Goal: Transaction & Acquisition: Purchase product/service

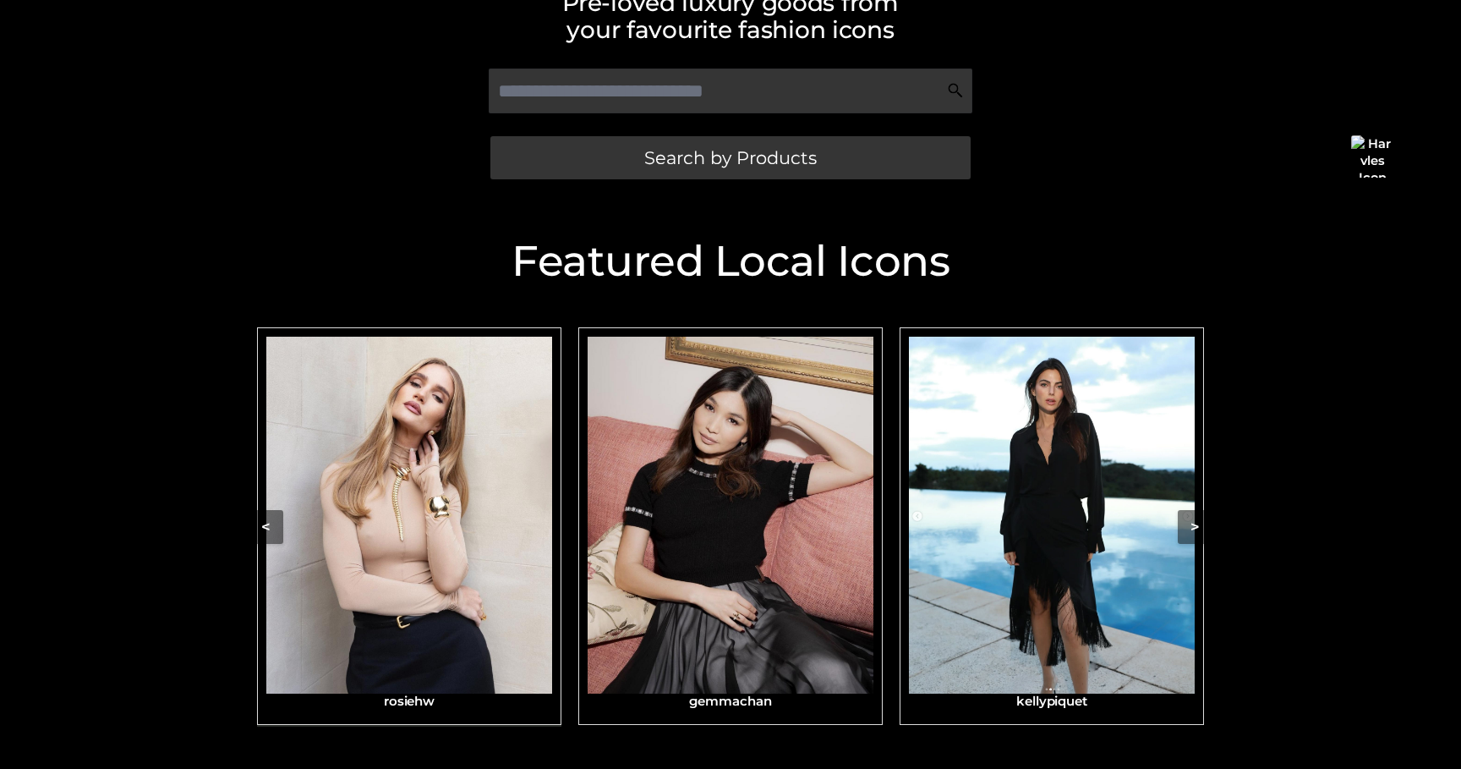
scroll to position [400, 0]
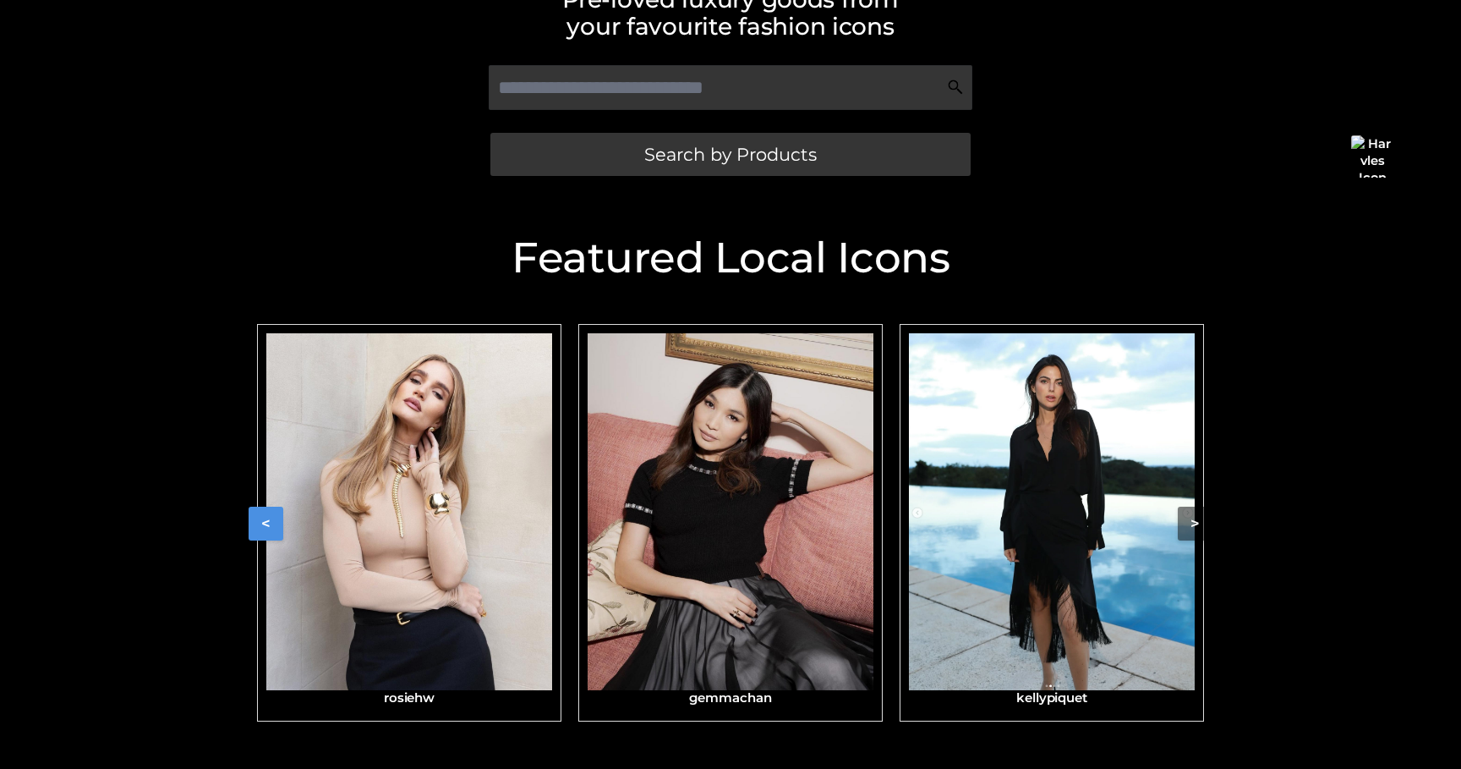
click at [278, 521] on button "<" at bounding box center [266, 524] width 35 height 34
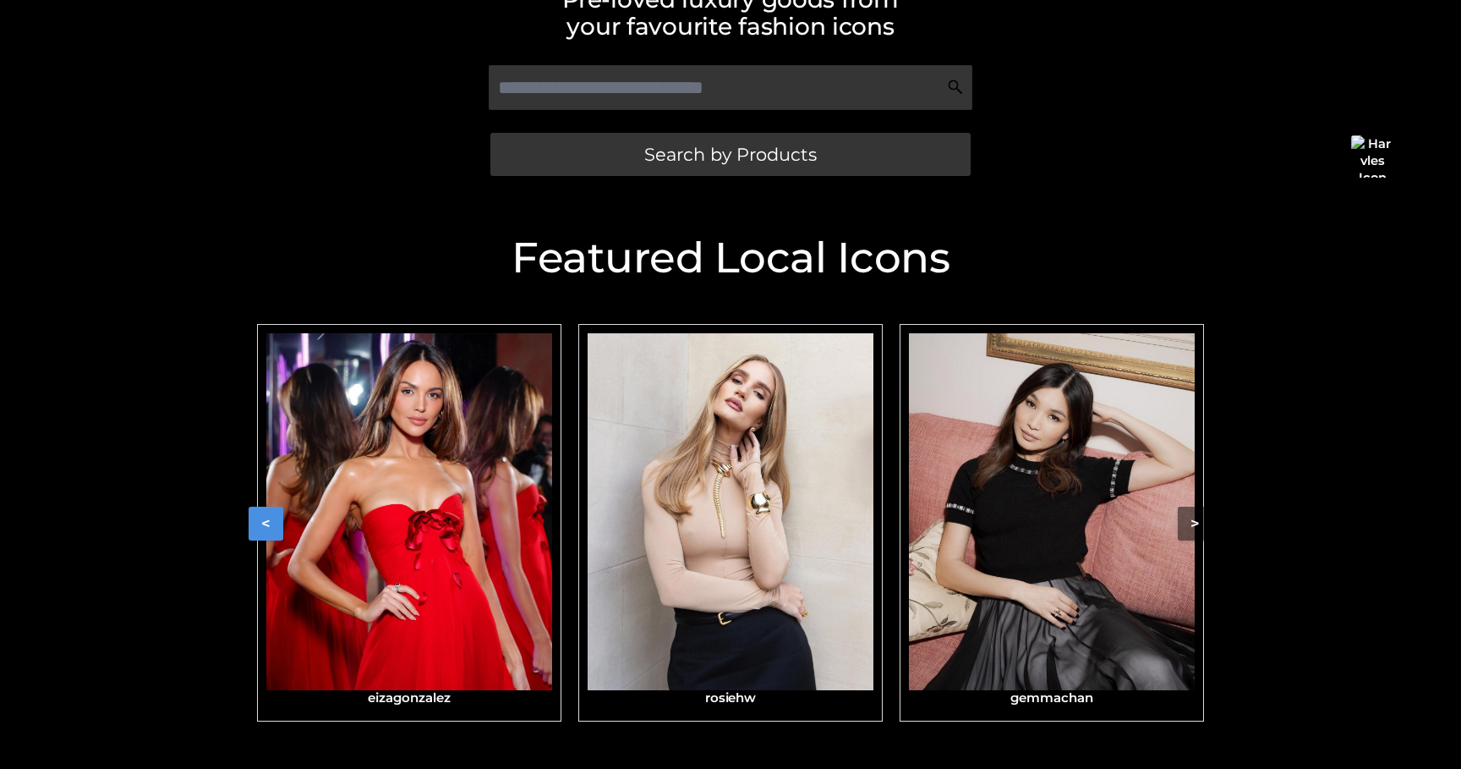
click at [275, 521] on button "<" at bounding box center [266, 524] width 35 height 34
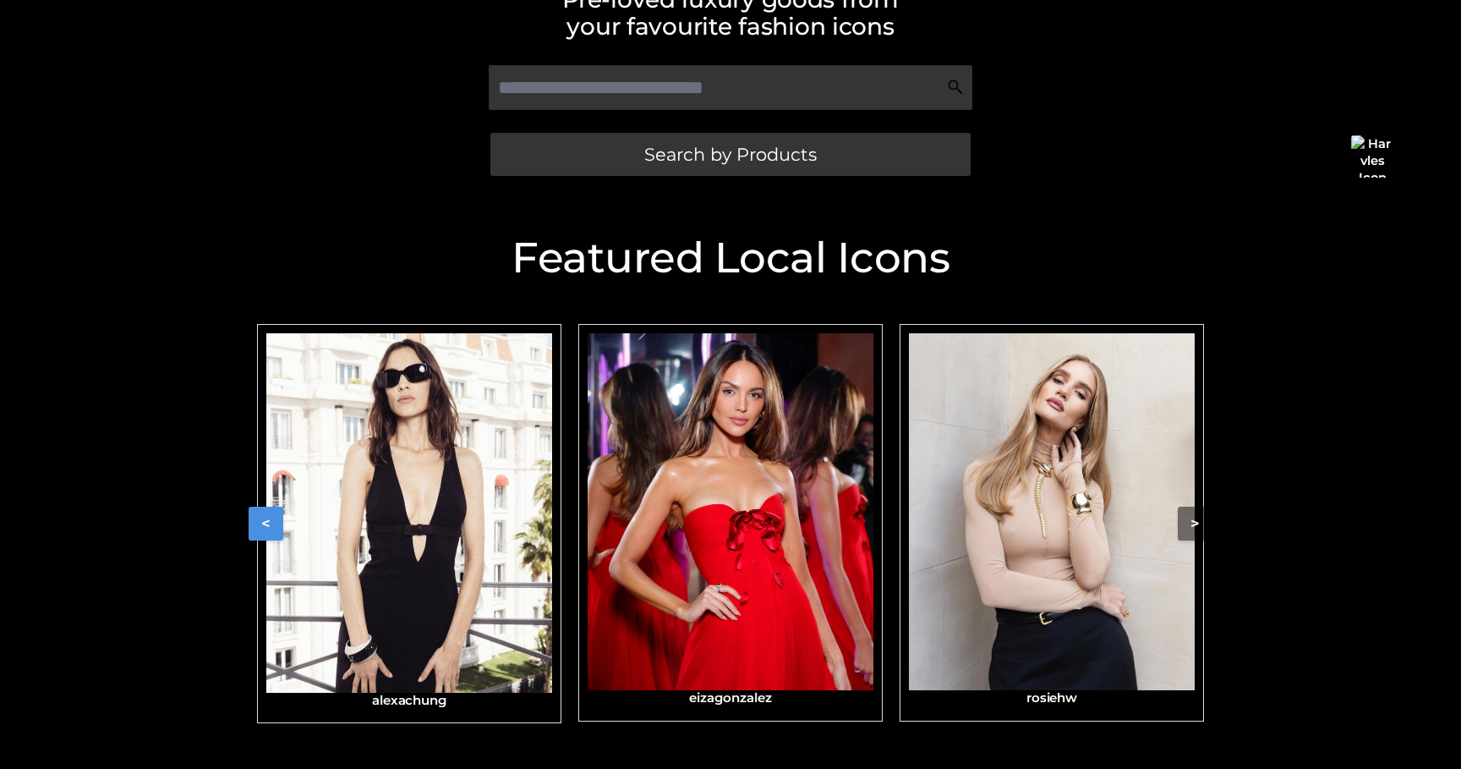
click at [465, 572] on img "Carousel Navigation" at bounding box center [409, 512] width 286 height 359
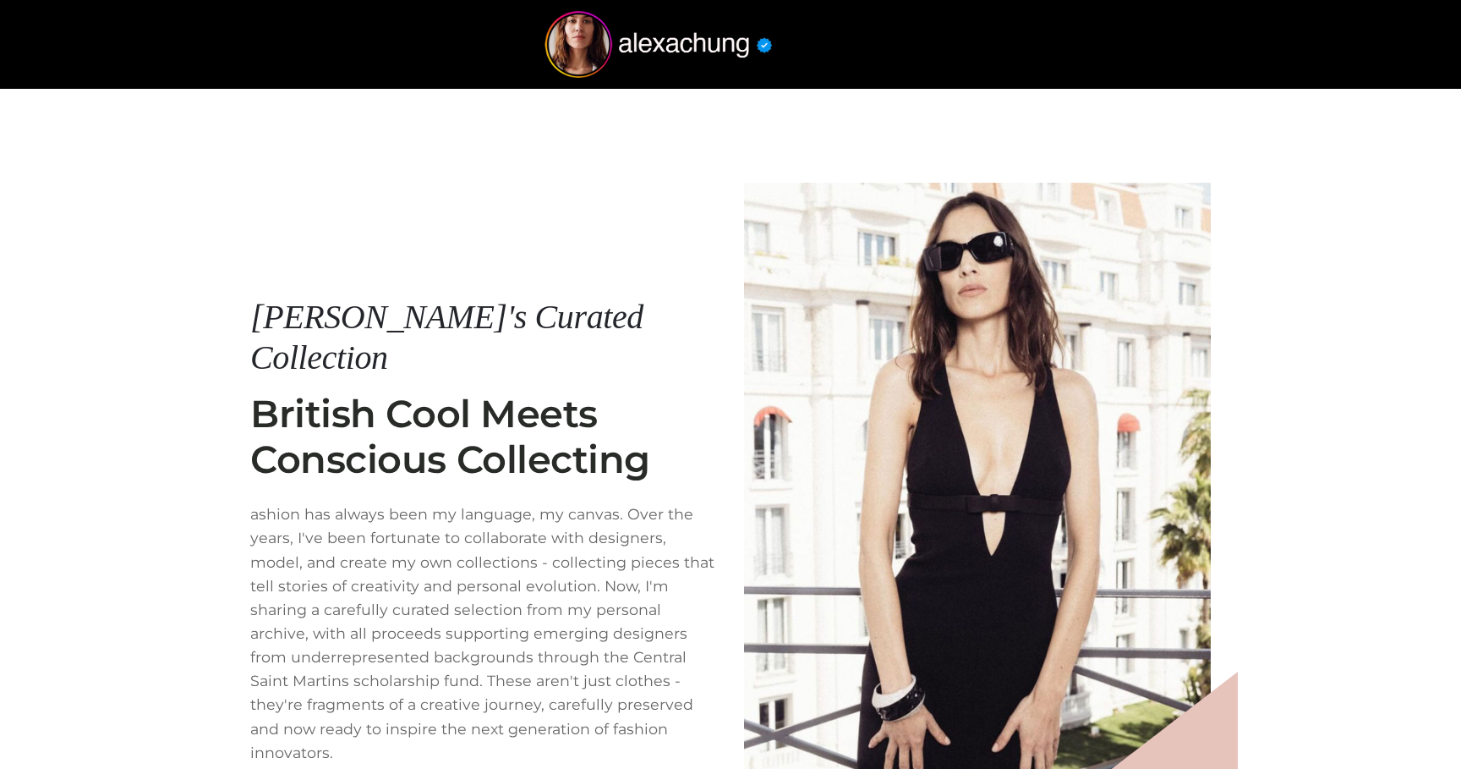
scroll to position [135, 0]
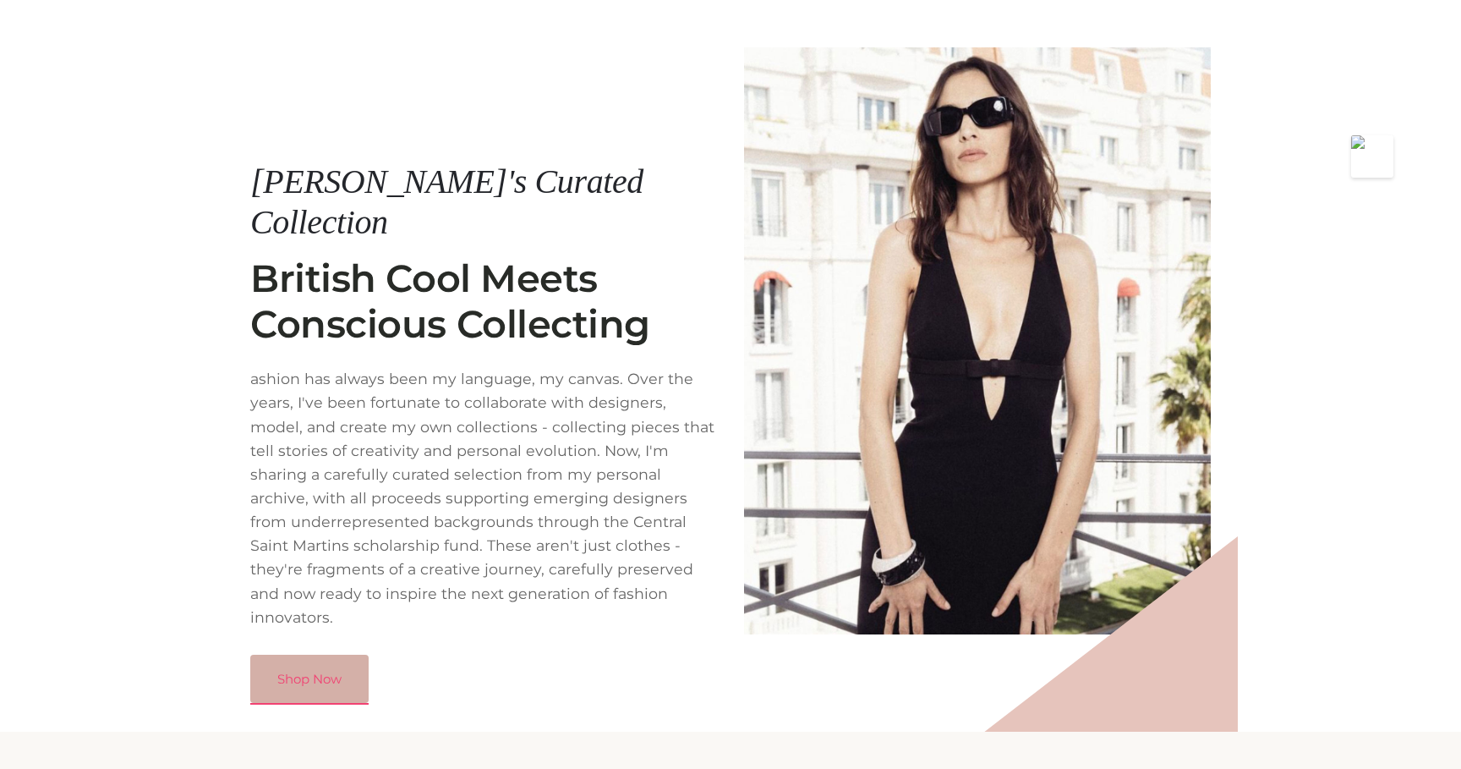
click at [309, 655] on link "Shop Now" at bounding box center [309, 679] width 118 height 49
